Goal: Task Accomplishment & Management: Complete application form

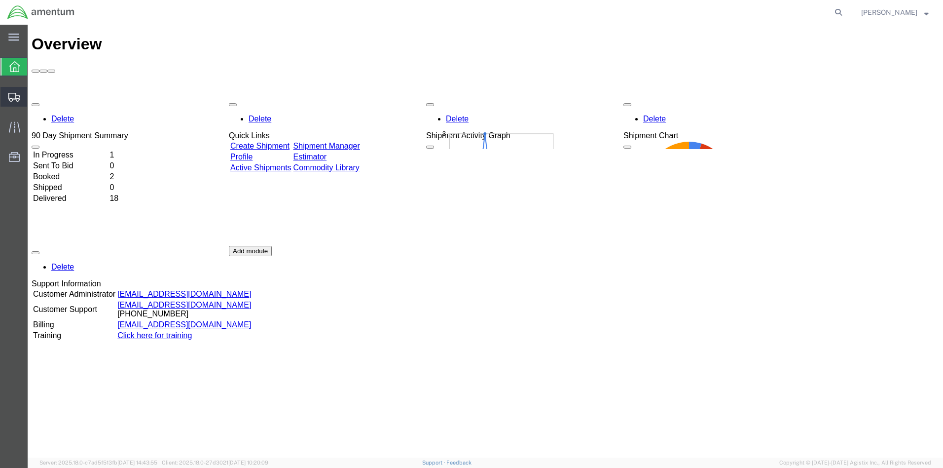
click at [0, 0] on span "Create from Template" at bounding box center [0, 0] width 0 height 0
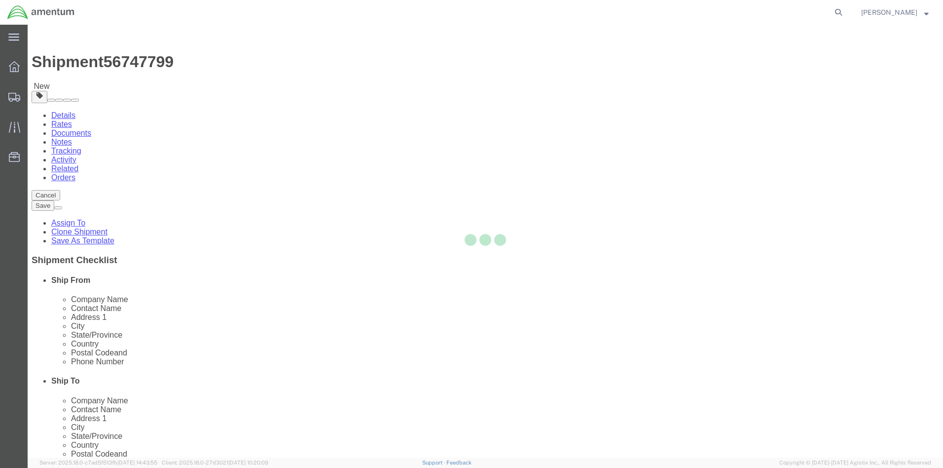
select select
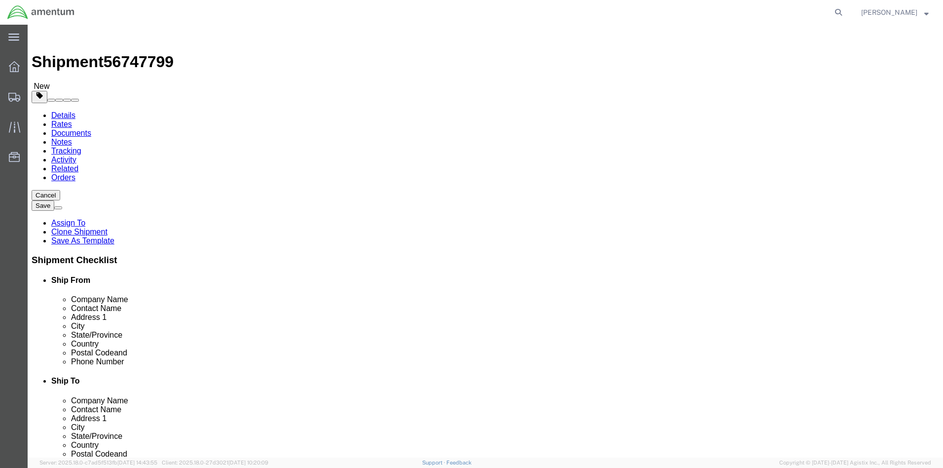
click div "[DATE] 12:07 PM"
click button "Apply"
click div "[DATE] 1:07 PM"
click input "1:07 PM"
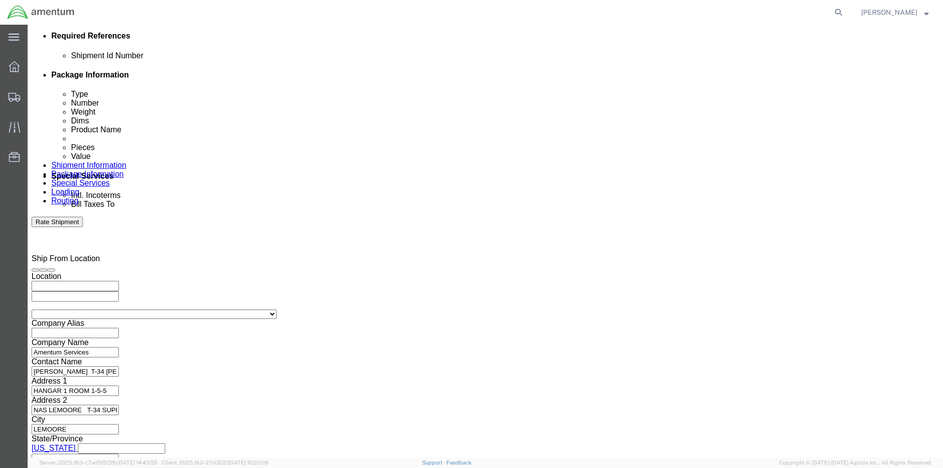
type input "3:07 PM"
click button "Apply"
click input "[DATE]-001"
type input "[DATE]-001"
click button "Continue"
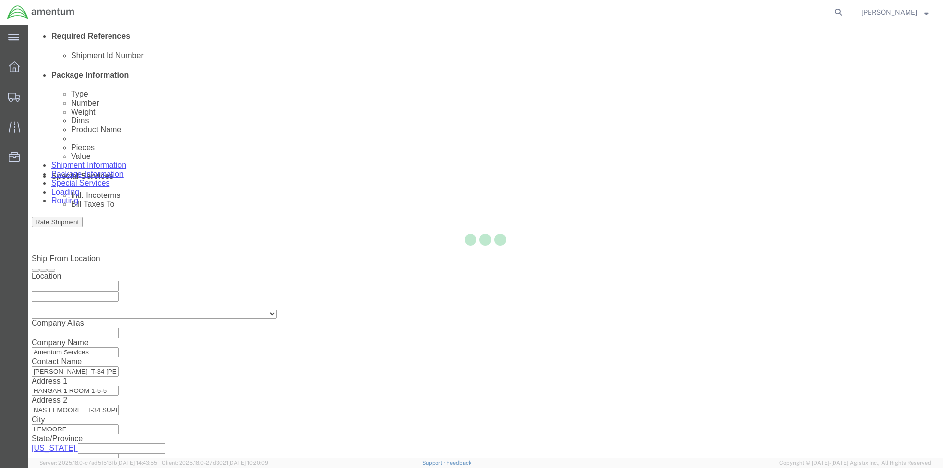
scroll to position [609, 0]
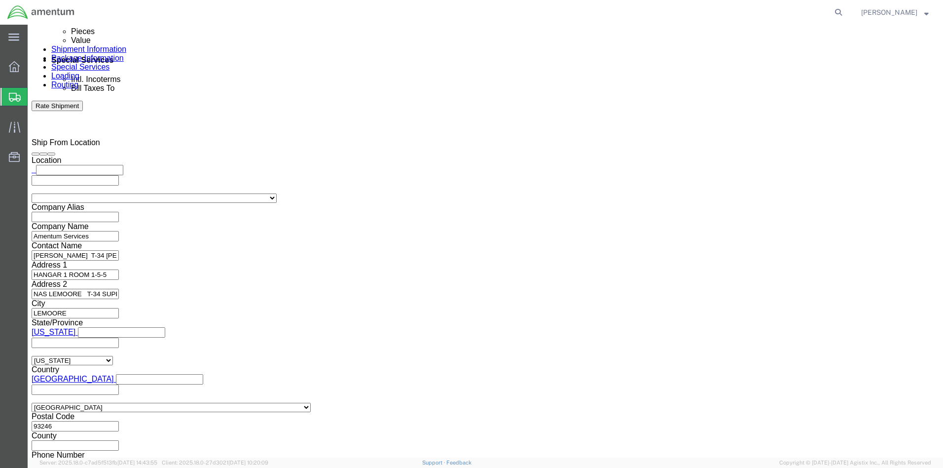
click link "Add Content"
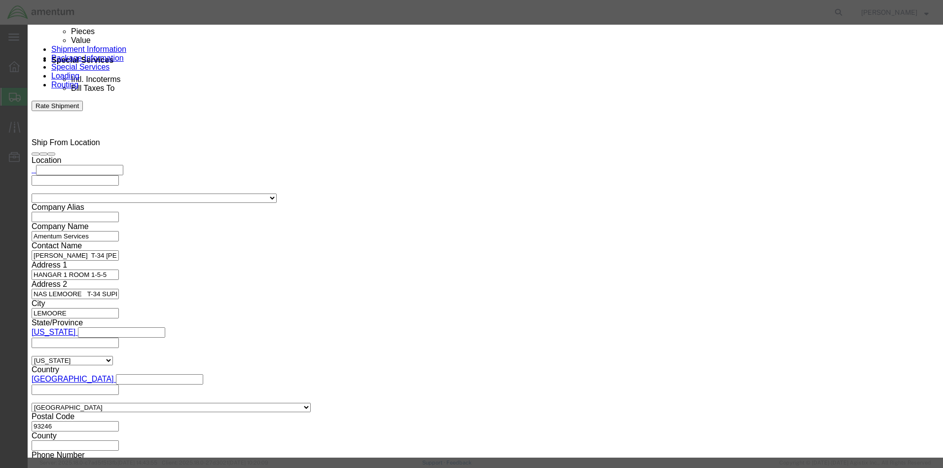
click input "text"
type input "AIRCRAFT PARTS"
click td "Model:"
select select
type input "31.84"
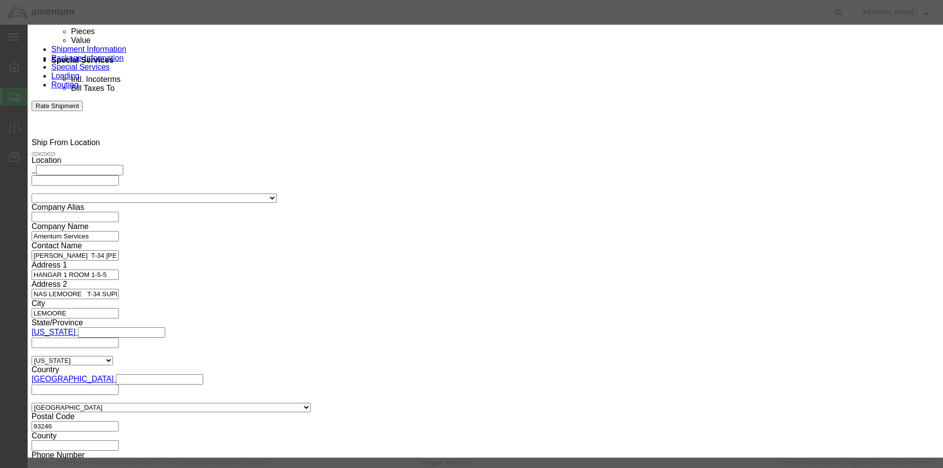
select select
